Goal: Obtain resource: Obtain resource

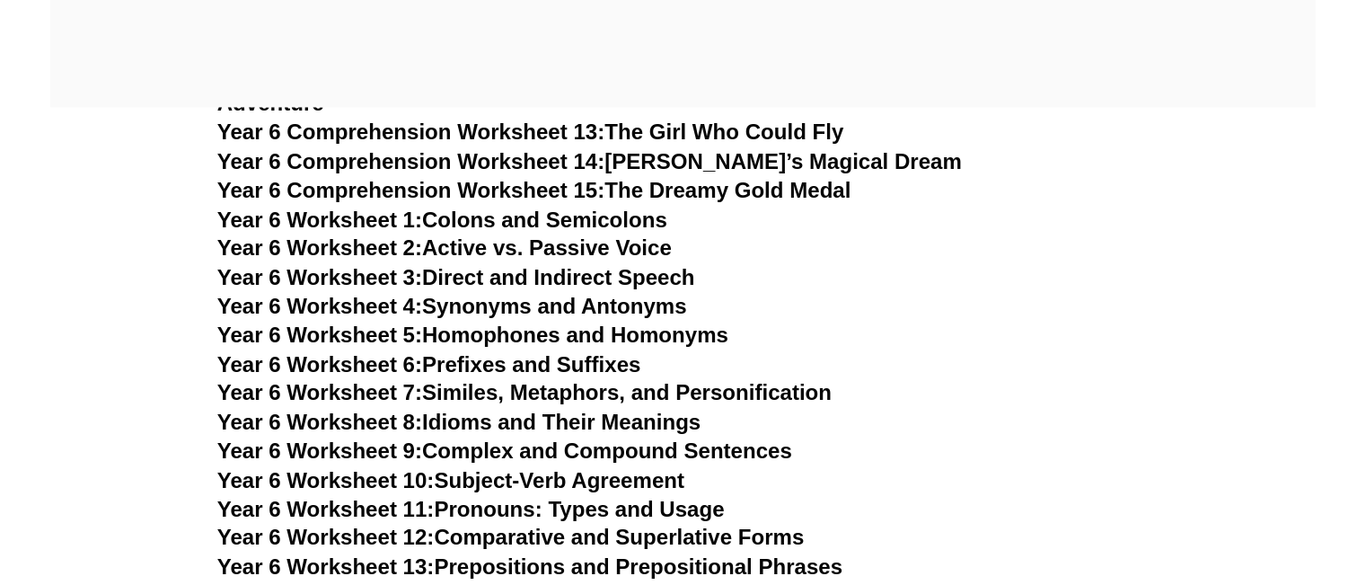
scroll to position [10256, 0]
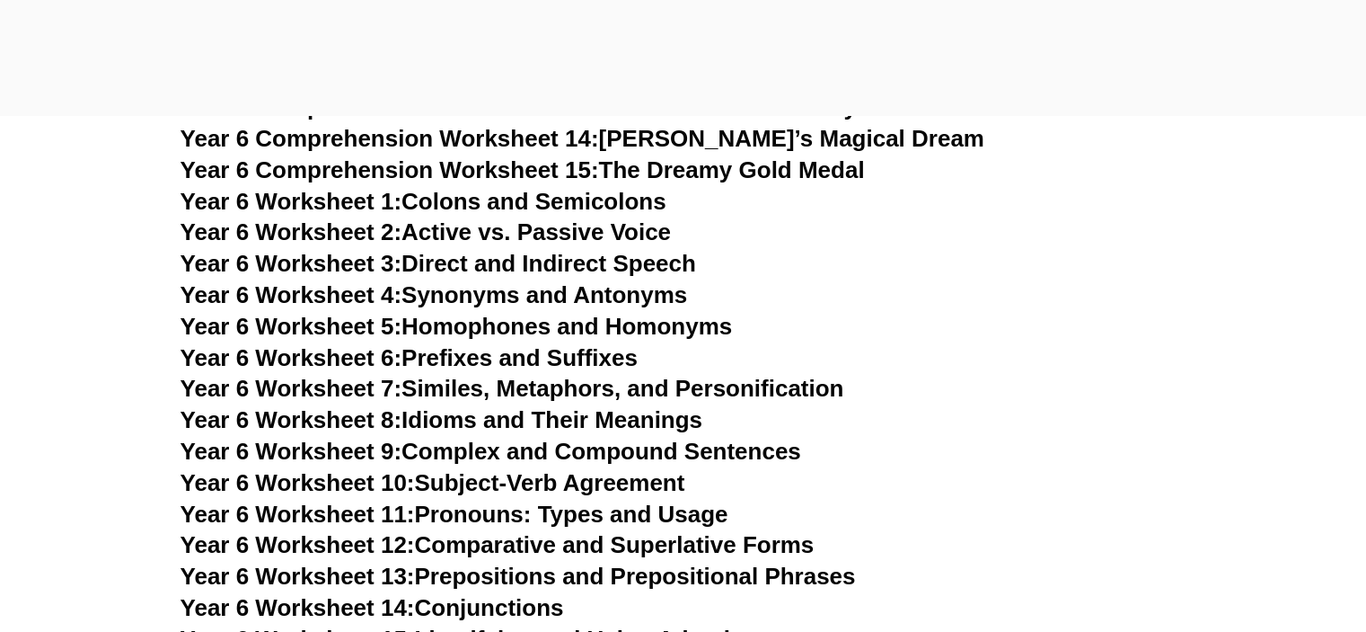
click at [543, 469] on link "Year 6 Worksheet 10: Subject-Verb Agreement" at bounding box center [433, 482] width 505 height 27
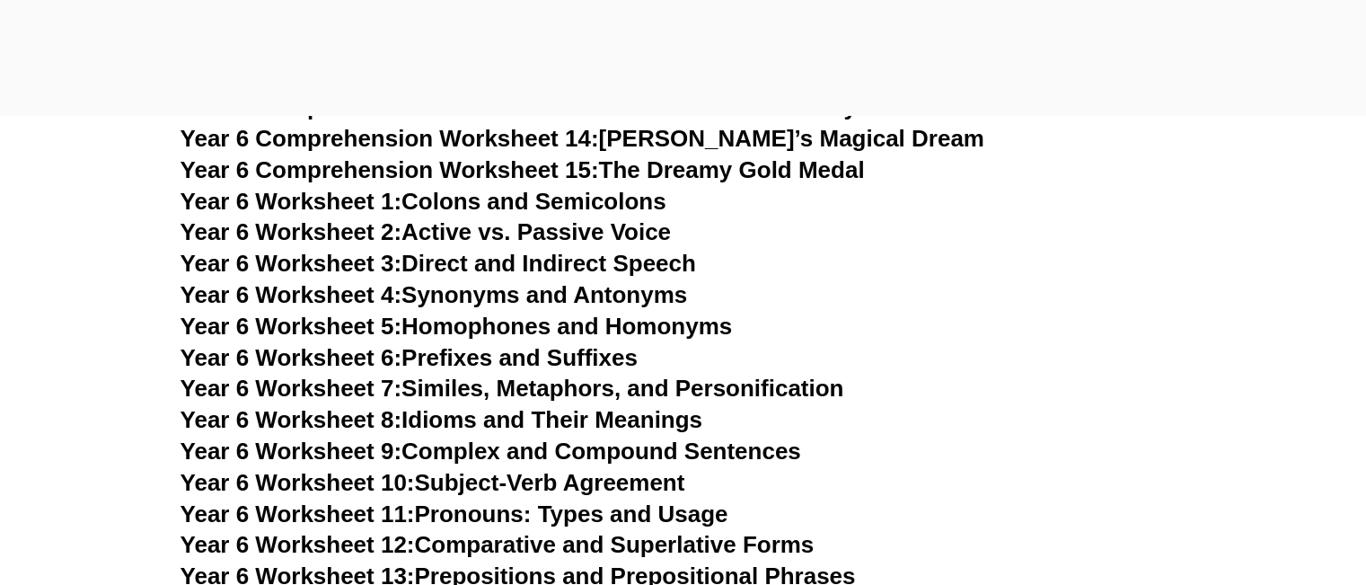
click at [813, 280] on h3 "Year 6 Worksheet 4: Synonyms and Antonyms" at bounding box center [684, 295] width 1006 height 31
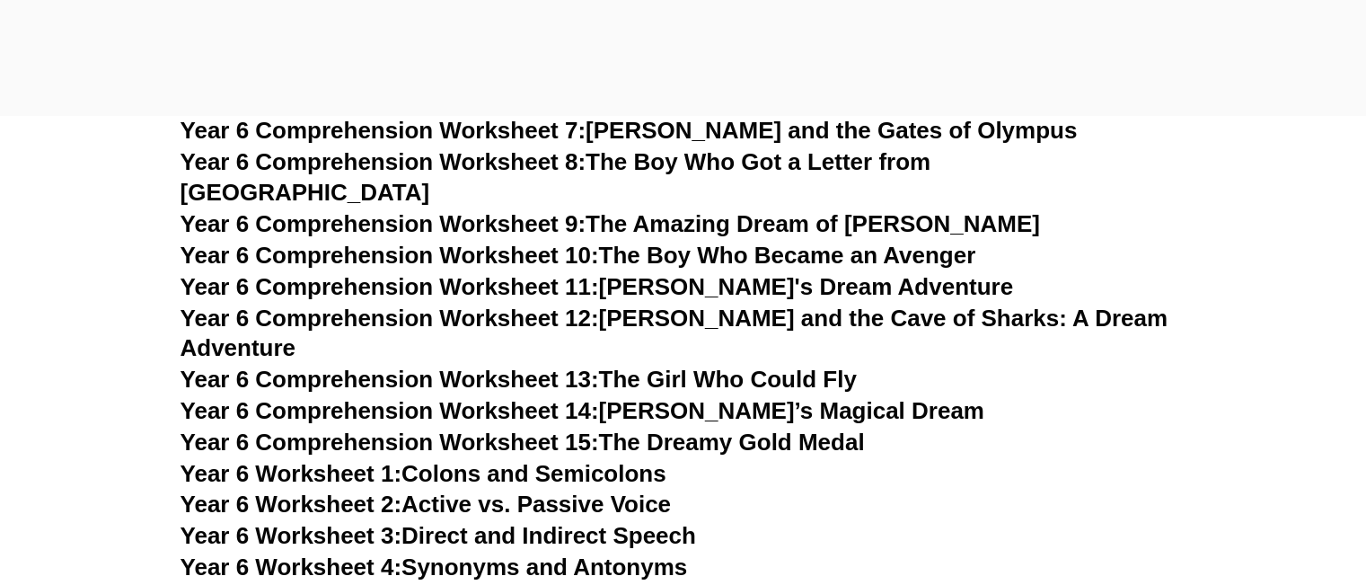
scroll to position [10040, 0]
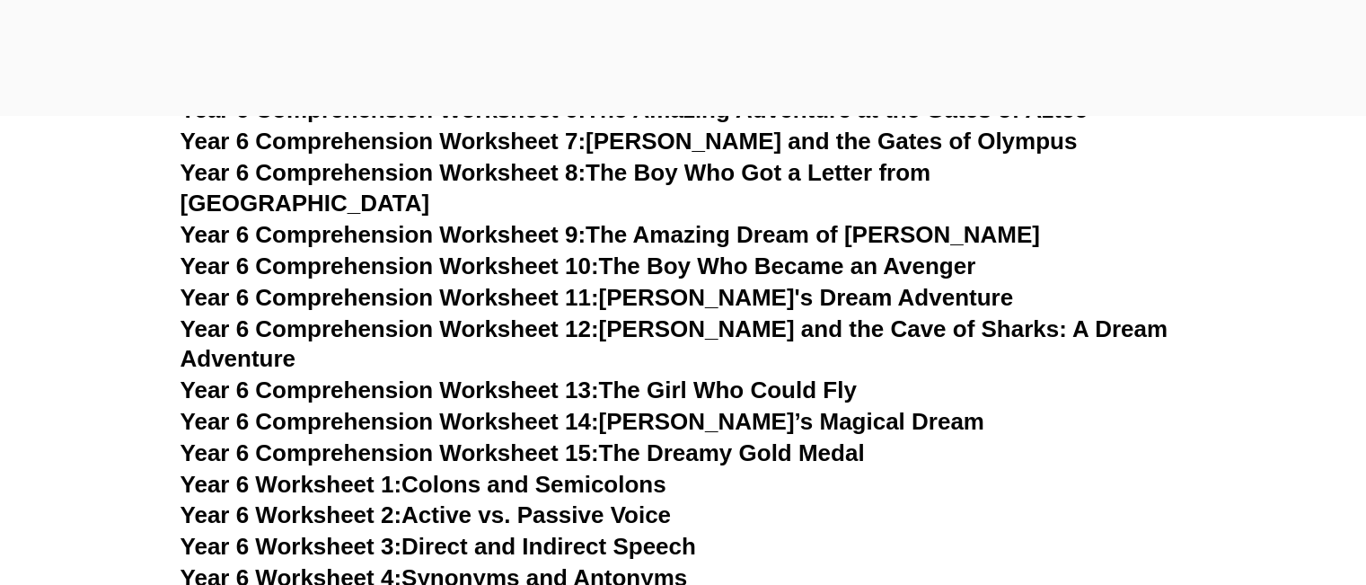
click at [618, 563] on link "Year 6 Worksheet 4: Synonyms and Antonyms" at bounding box center [435, 576] width 508 height 27
click at [604, 563] on link "Year 6 Worksheet 4: Synonyms and Antonyms" at bounding box center [435, 576] width 508 height 27
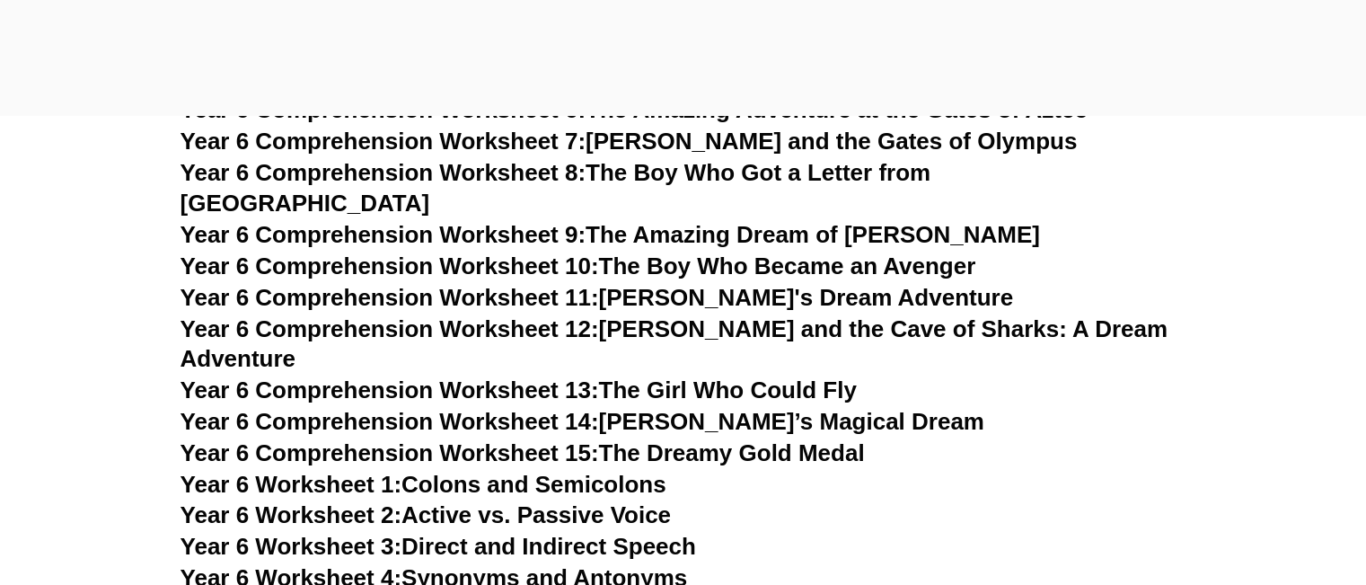
click at [929, 469] on h3 "Year 6 Worksheet 1: Colons and Semicolons" at bounding box center [684, 484] width 1006 height 31
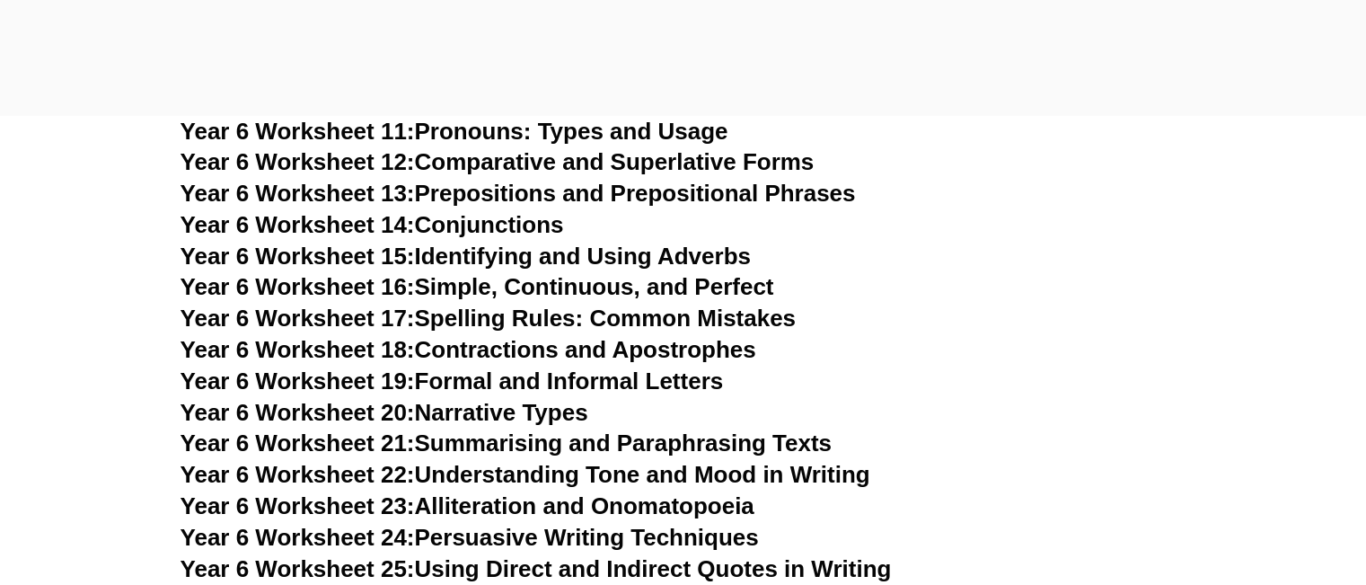
scroll to position [10687, 0]
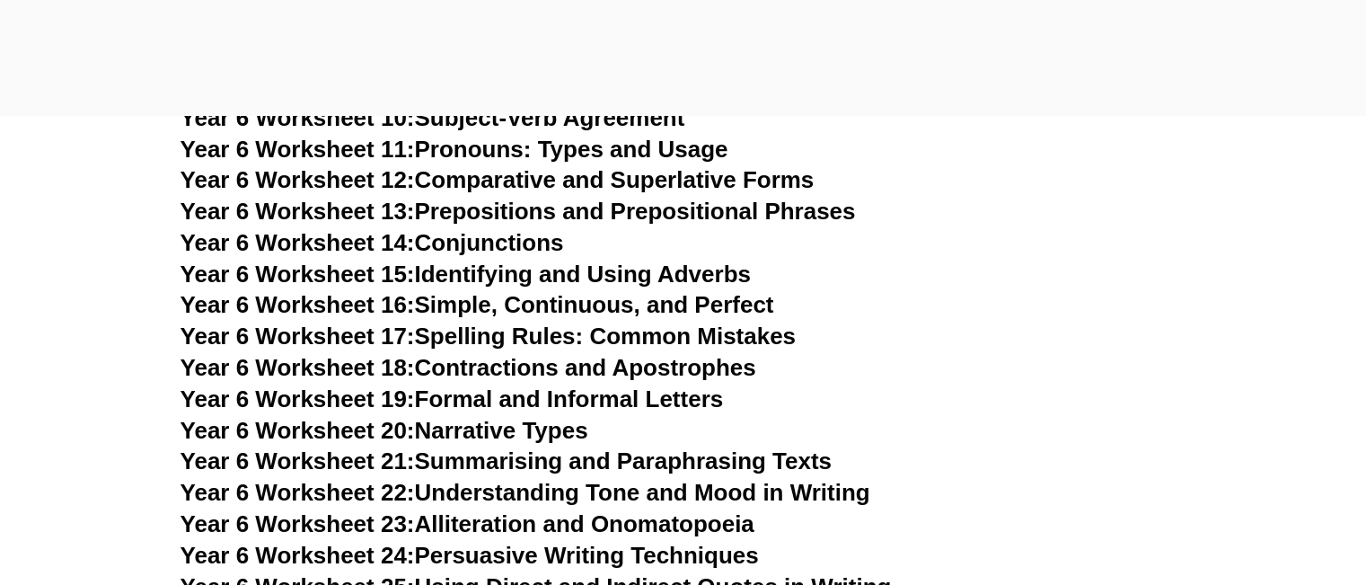
click at [769, 447] on link "Year 6 Worksheet 21: Summarising and Paraphrasing Texts" at bounding box center [506, 460] width 651 height 27
click at [503, 479] on link "Year 6 Worksheet 22: Understanding Tone and Mood in Writing" at bounding box center [526, 492] width 690 height 27
